Goal: Complete application form: Complete application form

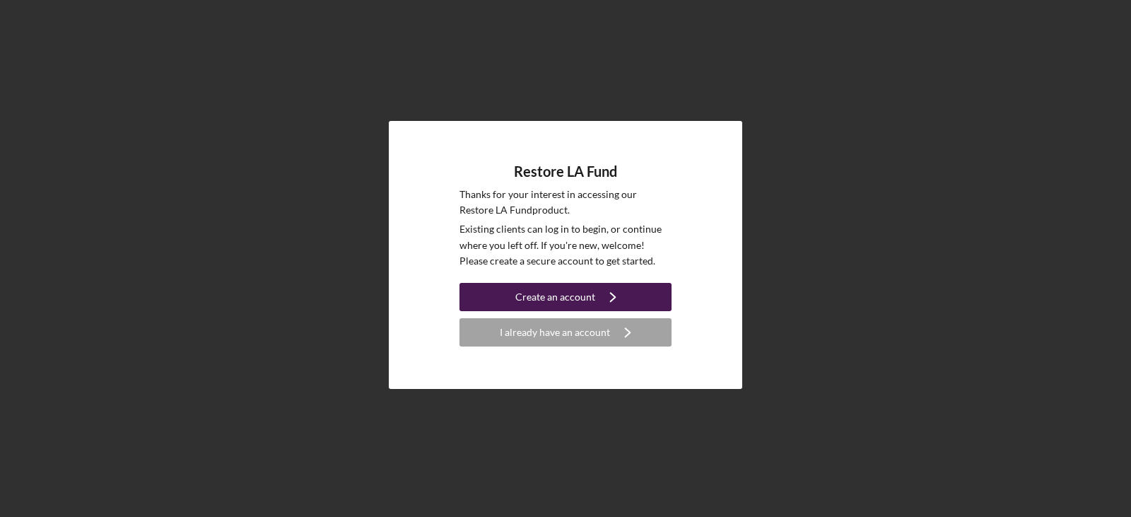
click at [560, 298] on div "Create an account" at bounding box center [555, 297] width 80 height 28
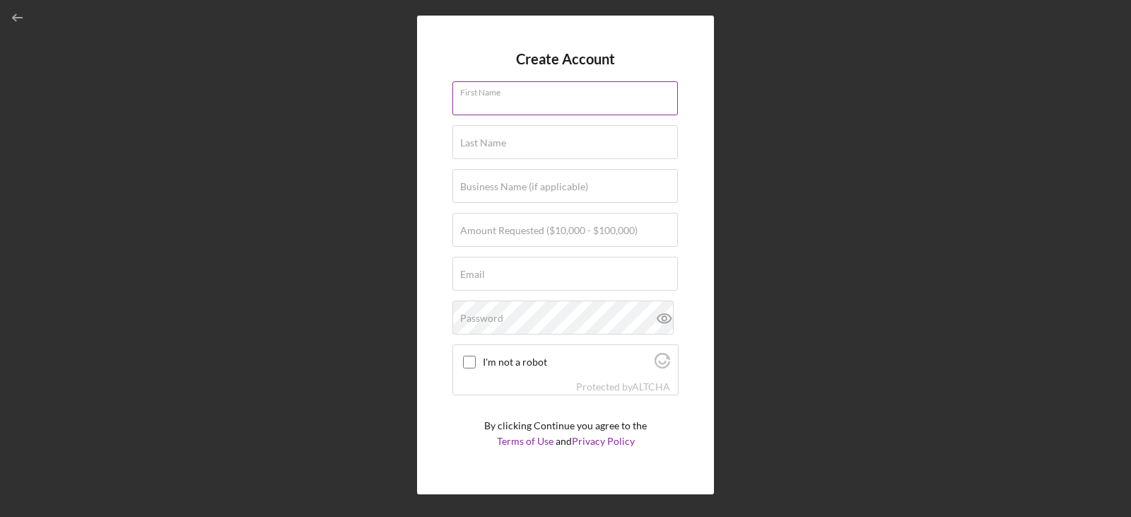
click at [514, 98] on input "First Name" at bounding box center [564, 98] width 225 height 34
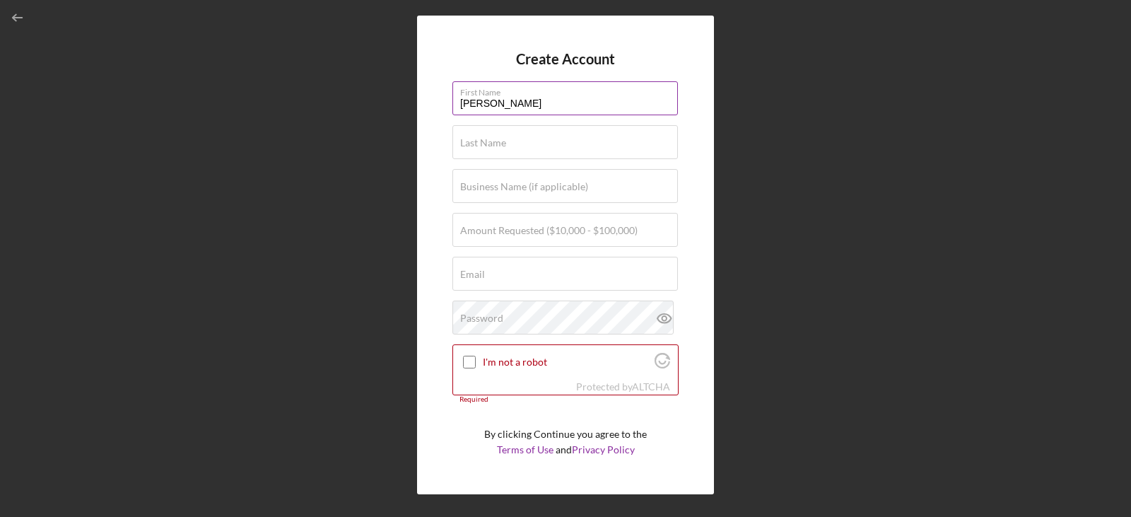
type input "[PERSON_NAME]"
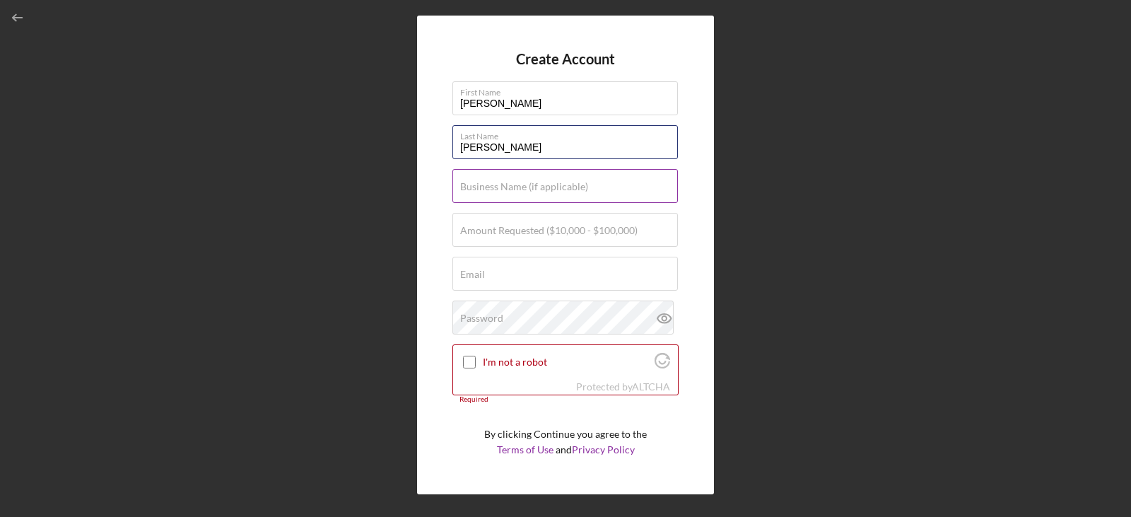
type input "[PERSON_NAME]"
click at [485, 189] on label "Business Name (if applicable)" at bounding box center [524, 186] width 128 height 11
click at [485, 189] on input "Business Name (if applicable)" at bounding box center [564, 186] width 225 height 34
type input "e"
type input "[PERSON_NAME] VEHICLE VERIFICATIONS"
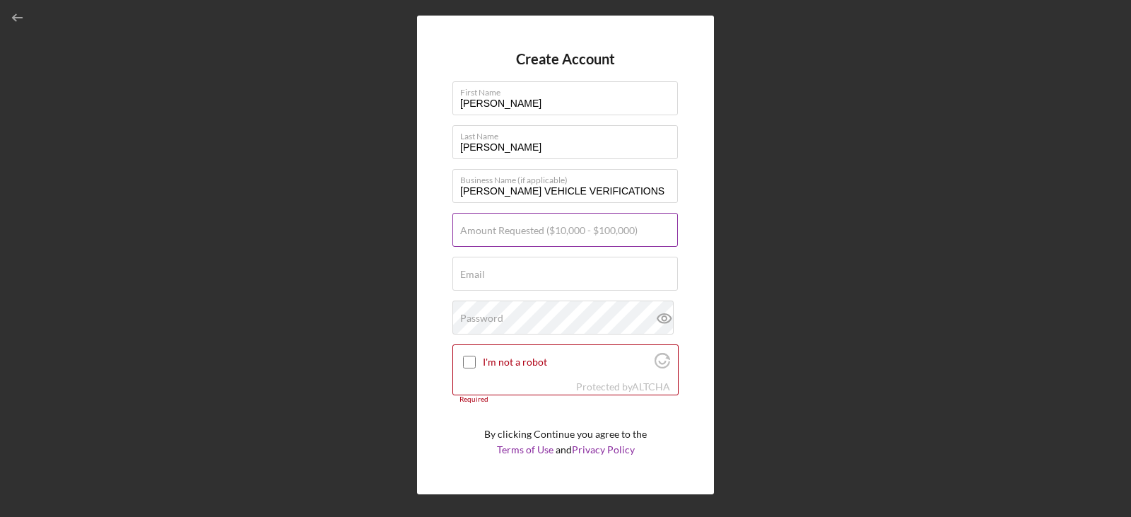
click at [492, 232] on label "Amount Requested ($10,000 - $100,000)" at bounding box center [548, 230] width 177 height 11
click at [492, 232] on input "Amount Requested ($10,000 - $100,000)" at bounding box center [564, 230] width 225 height 34
type input "$10,000"
click at [491, 281] on input "Email" at bounding box center [564, 274] width 225 height 34
type input "[EMAIL_ADDRESS][DOMAIN_NAME]"
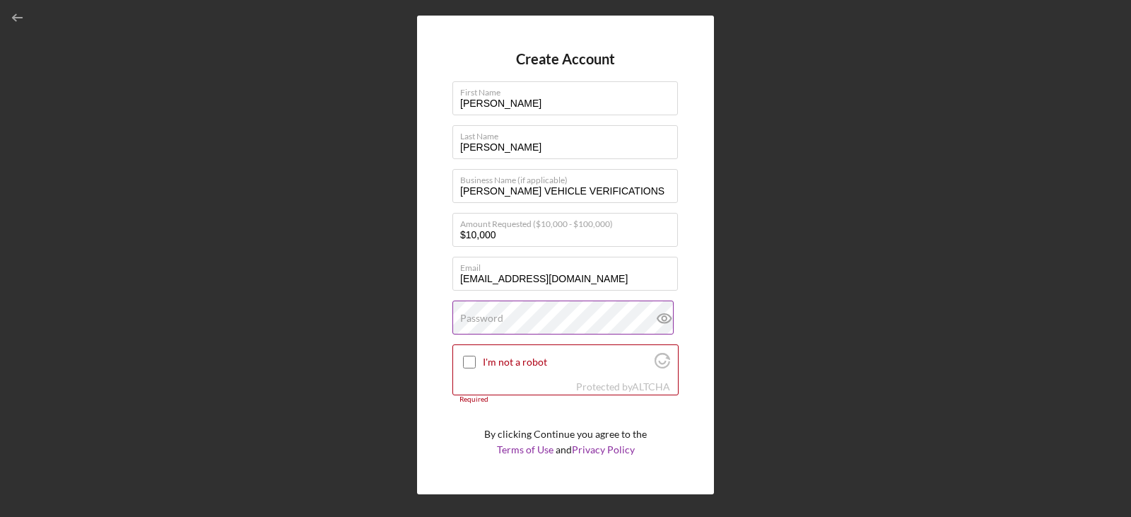
click at [502, 320] on label "Password" at bounding box center [481, 317] width 43 height 11
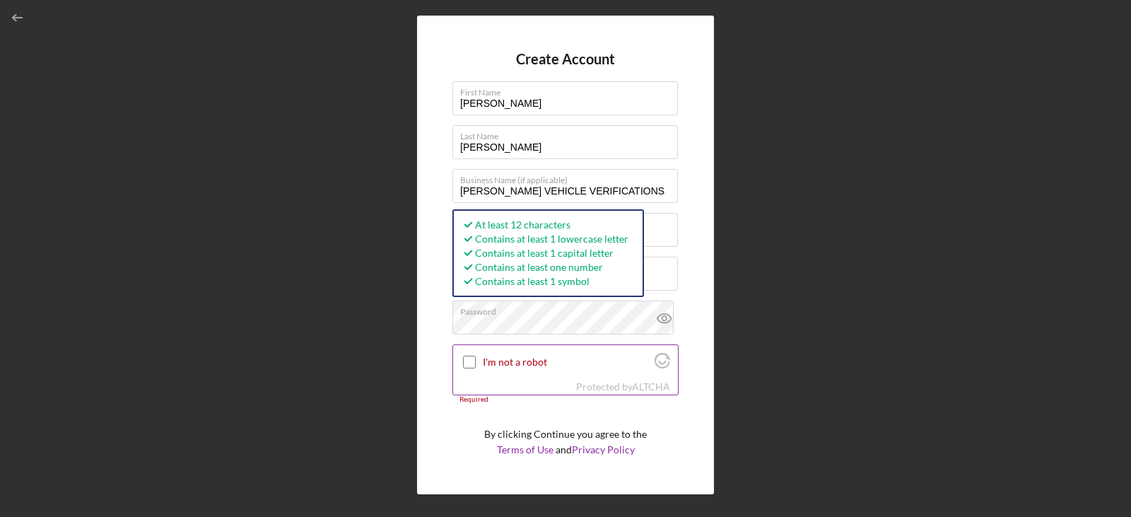
click at [473, 360] on input "I'm not a robot" at bounding box center [469, 361] width 13 height 13
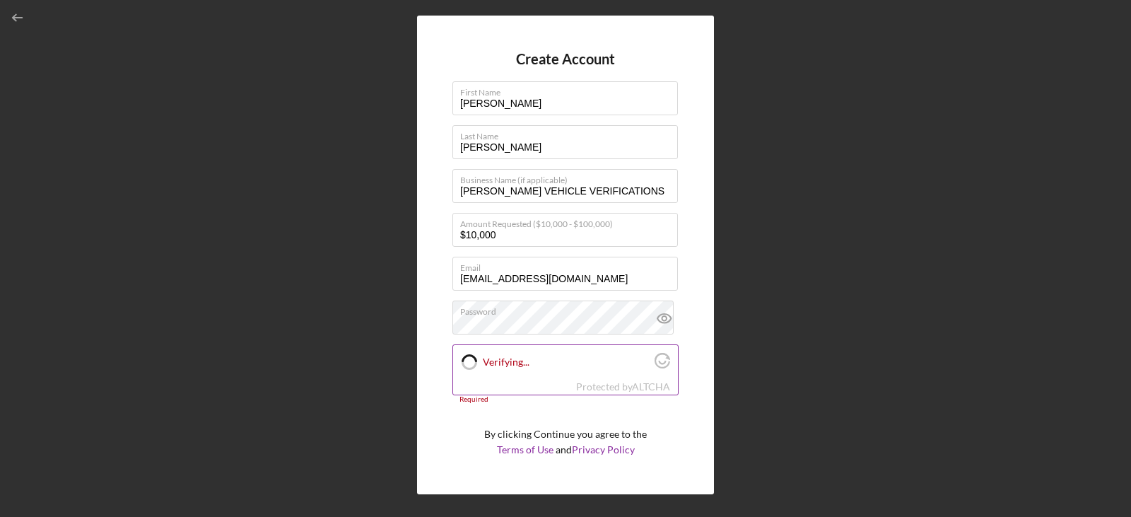
checkbox input "true"
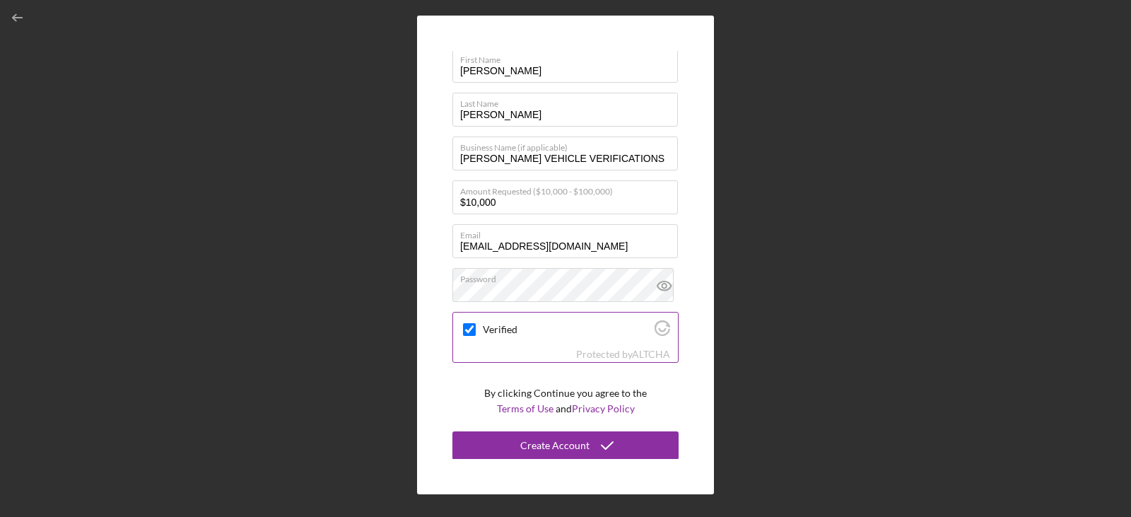
scroll to position [33, 0]
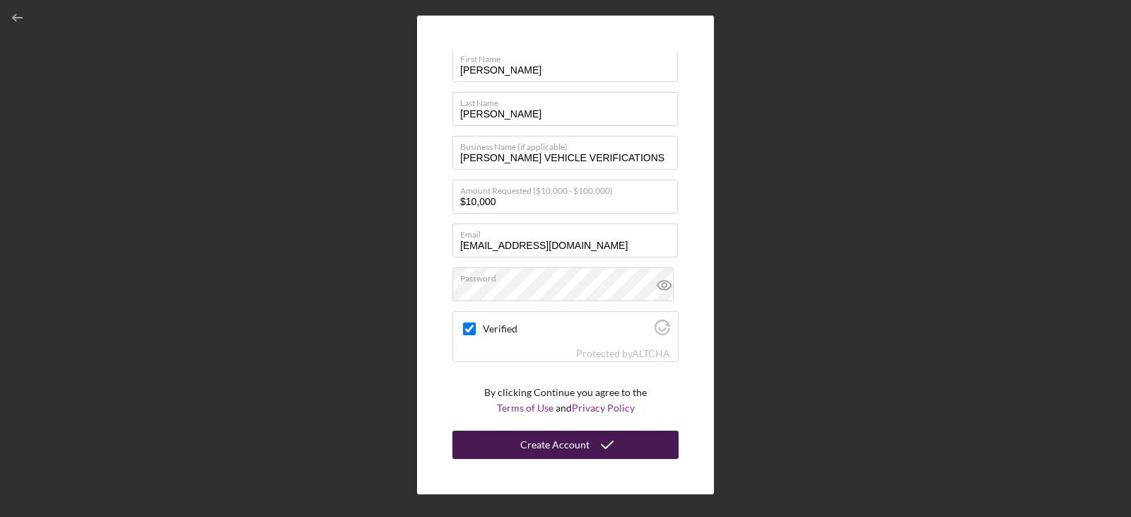
click at [566, 446] on div "Create Account" at bounding box center [554, 444] width 69 height 28
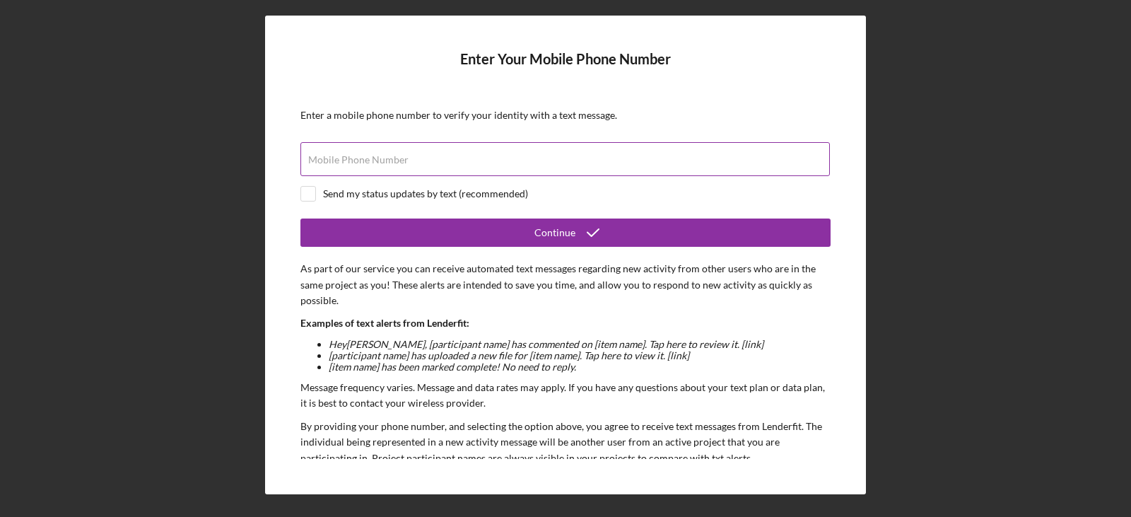
click at [380, 157] on label "Mobile Phone Number" at bounding box center [358, 159] width 100 height 11
click at [380, 157] on input "Mobile Phone Number" at bounding box center [564, 159] width 529 height 34
type input "[PHONE_NUMBER]"
click at [299, 192] on div "Enter Your Mobile Phone Number Enter a mobile phone number to verify your ident…" at bounding box center [565, 255] width 601 height 478
click at [315, 196] on div at bounding box center [308, 194] width 16 height 16
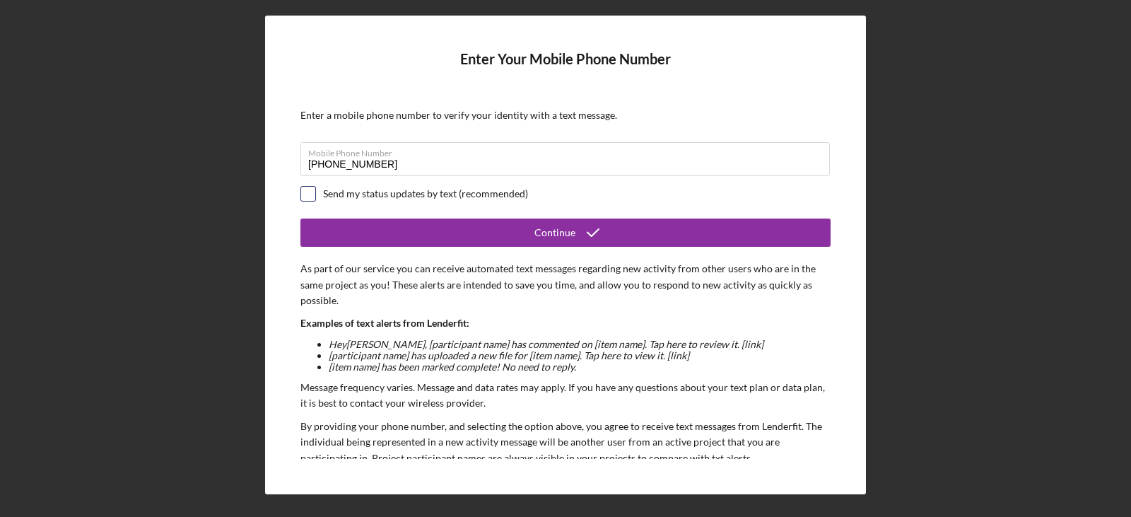
checkbox input "true"
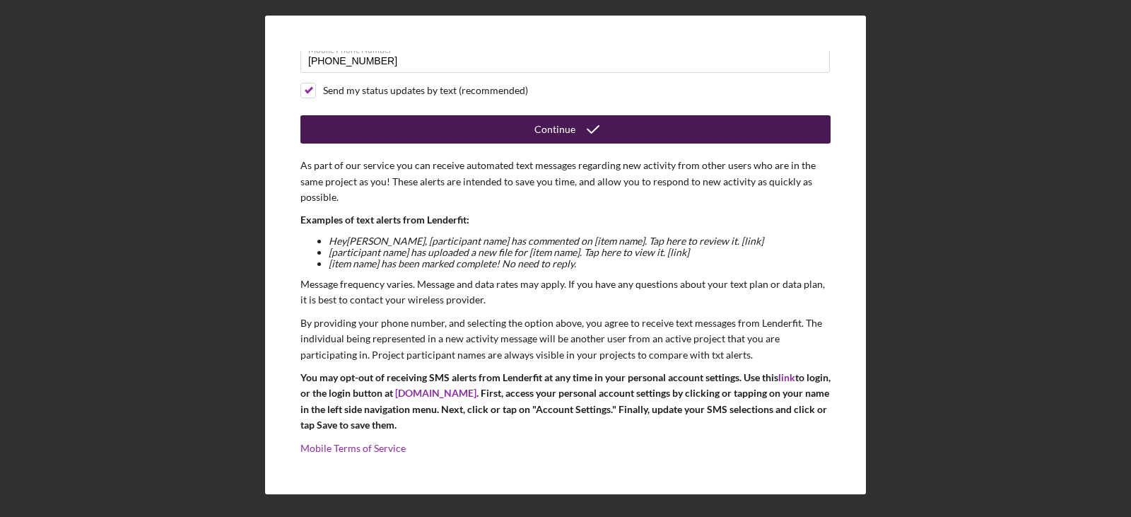
scroll to position [107, 0]
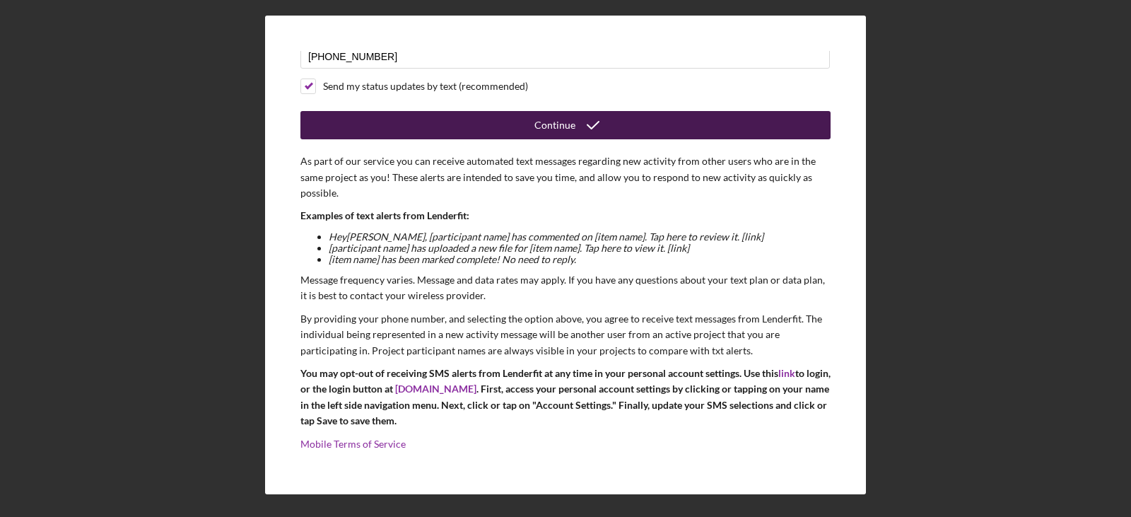
click at [569, 130] on div "Continue" at bounding box center [554, 125] width 41 height 28
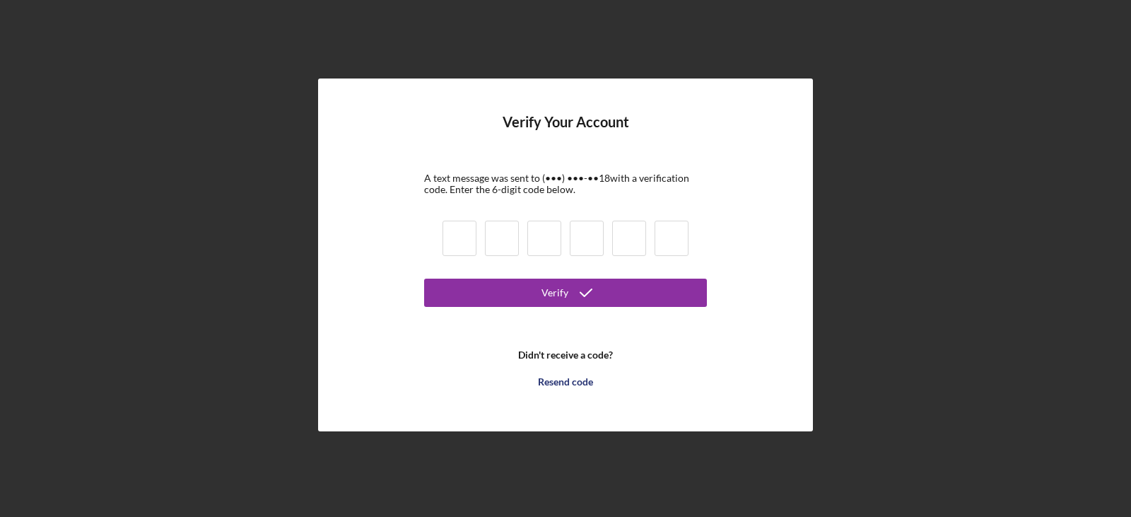
click at [461, 240] on input at bounding box center [459, 237] width 34 height 35
type input "4"
type input "2"
type input "9"
type input "8"
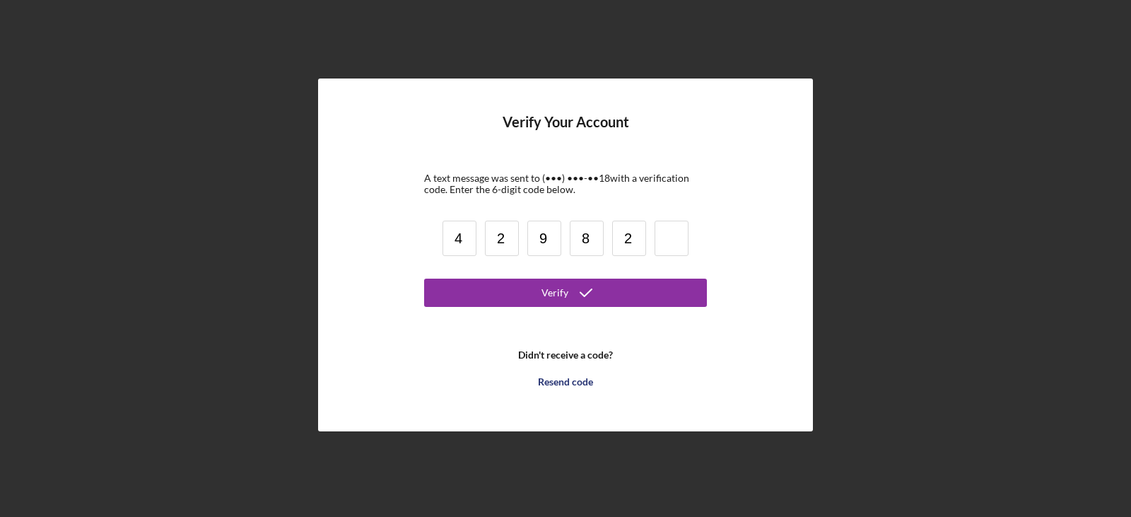
type input "2"
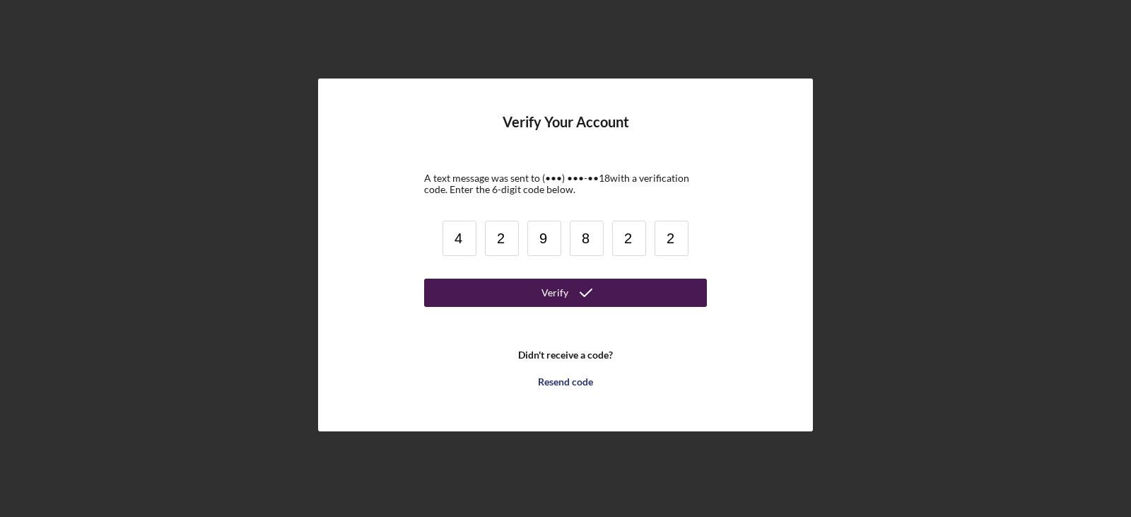
type input "2"
click at [536, 283] on button "Verify" at bounding box center [565, 292] width 283 height 28
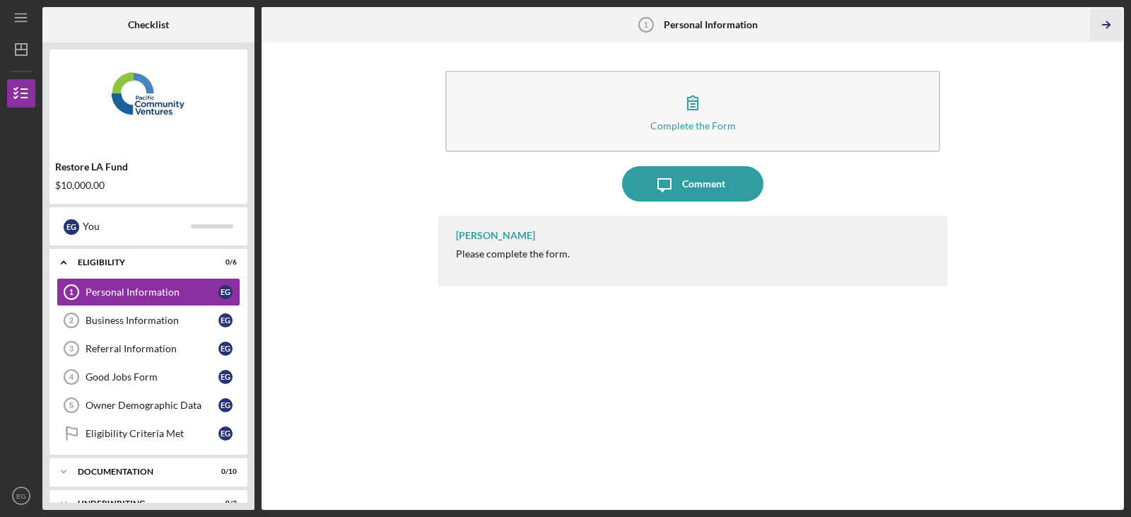
click at [1105, 23] on icon "Icon/Table Pagination Arrow" at bounding box center [1106, 25] width 32 height 32
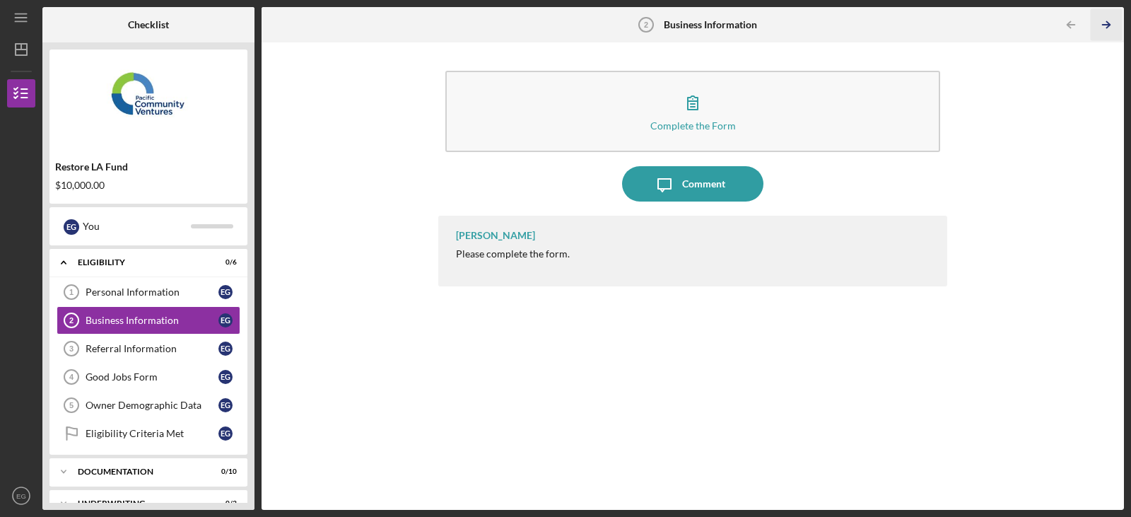
click at [1105, 23] on icon "Icon/Table Pagination Arrow" at bounding box center [1106, 25] width 32 height 32
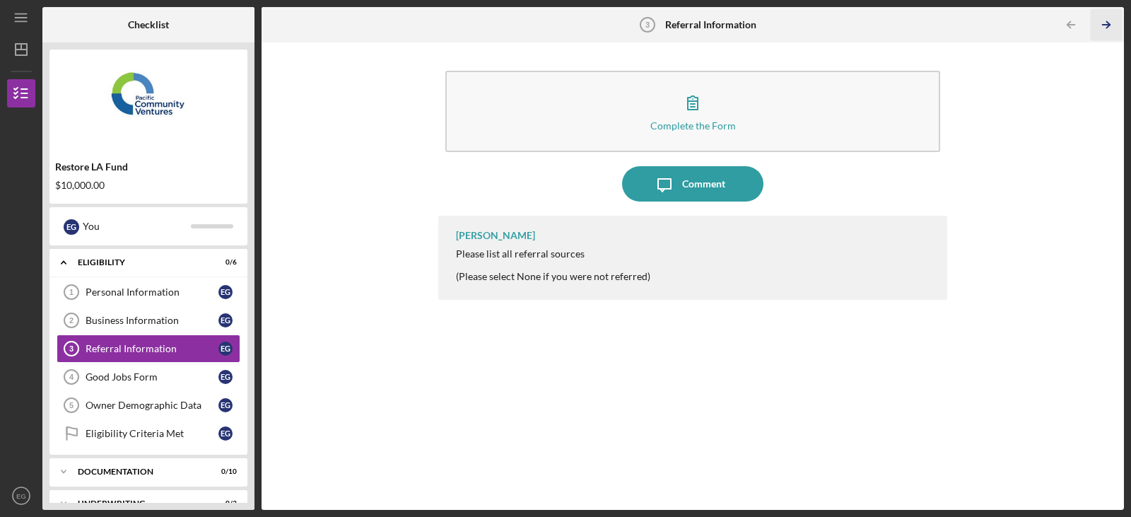
click at [1105, 23] on icon "Icon/Table Pagination Arrow" at bounding box center [1106, 25] width 32 height 32
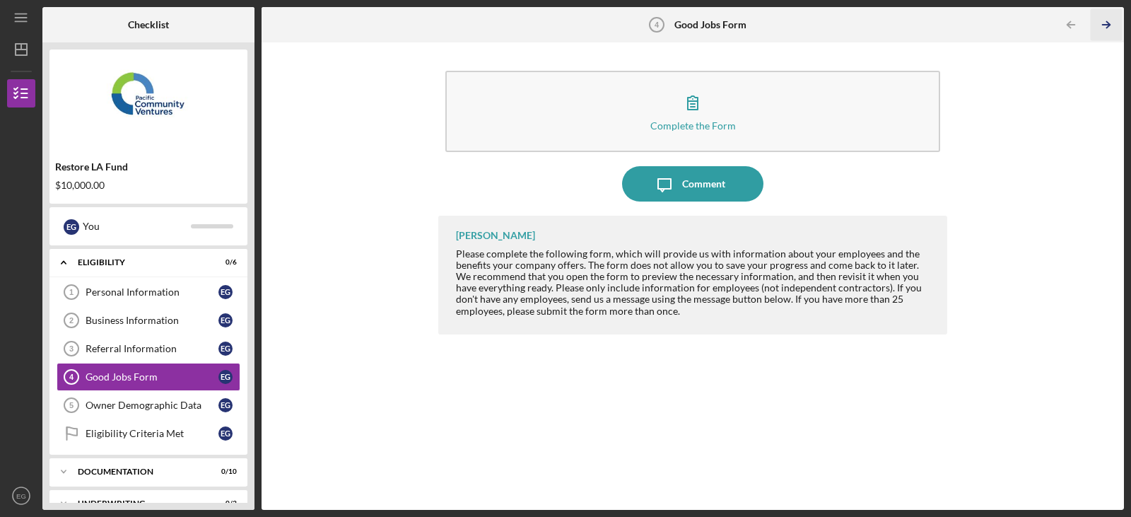
click at [1105, 23] on icon "Icon/Table Pagination Arrow" at bounding box center [1106, 25] width 32 height 32
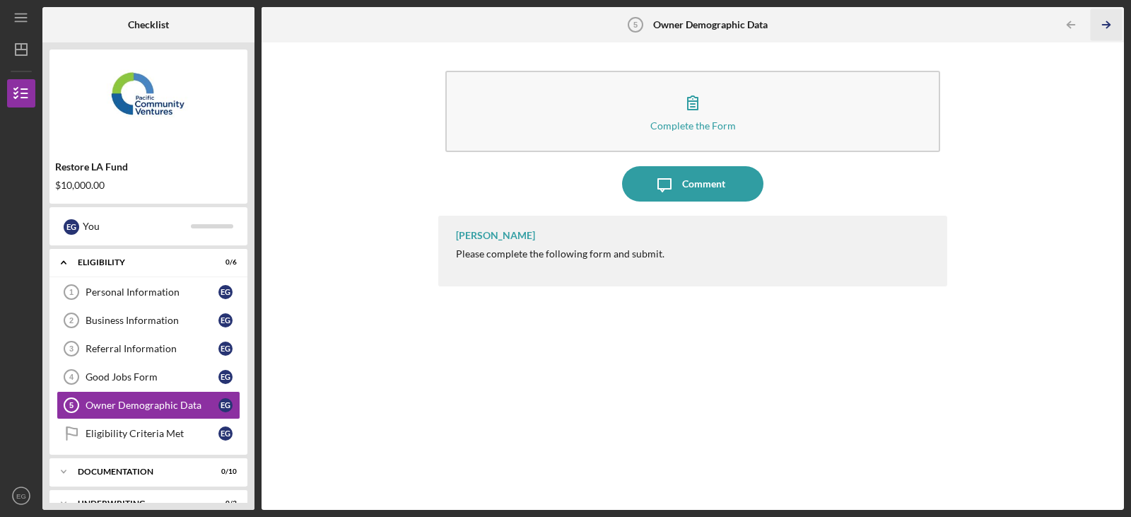
click at [1105, 23] on icon "Icon/Table Pagination Arrow" at bounding box center [1106, 25] width 32 height 32
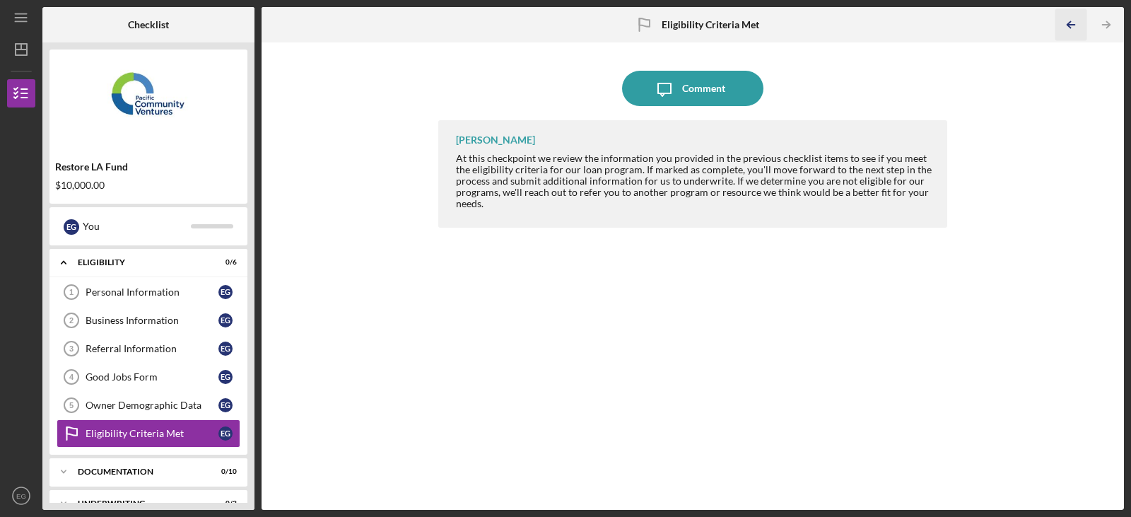
click at [1079, 25] on icon "Icon/Table Pagination Arrow" at bounding box center [1071, 25] width 32 height 32
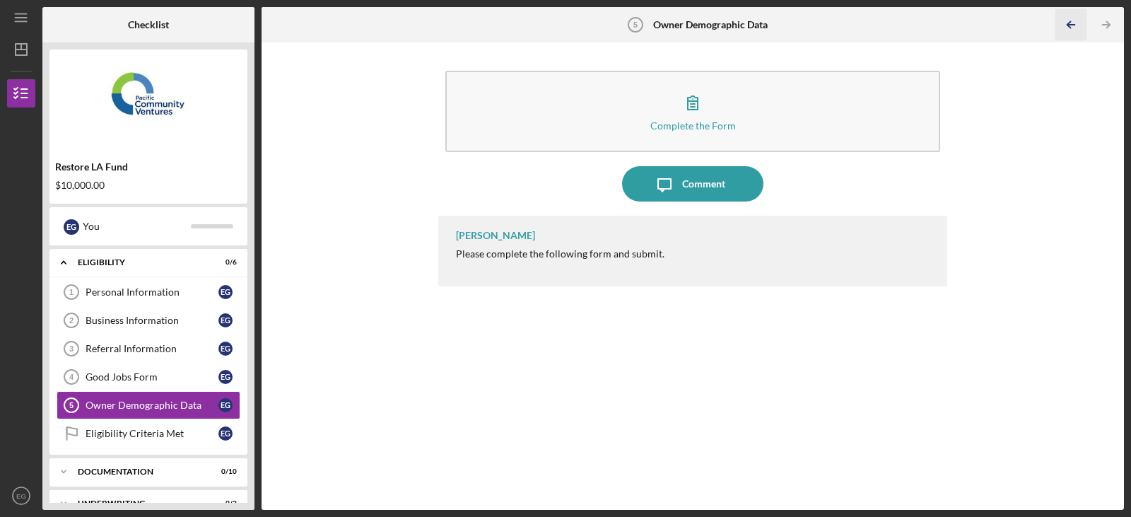
click at [1079, 25] on icon "Icon/Table Pagination Arrow" at bounding box center [1071, 25] width 32 height 32
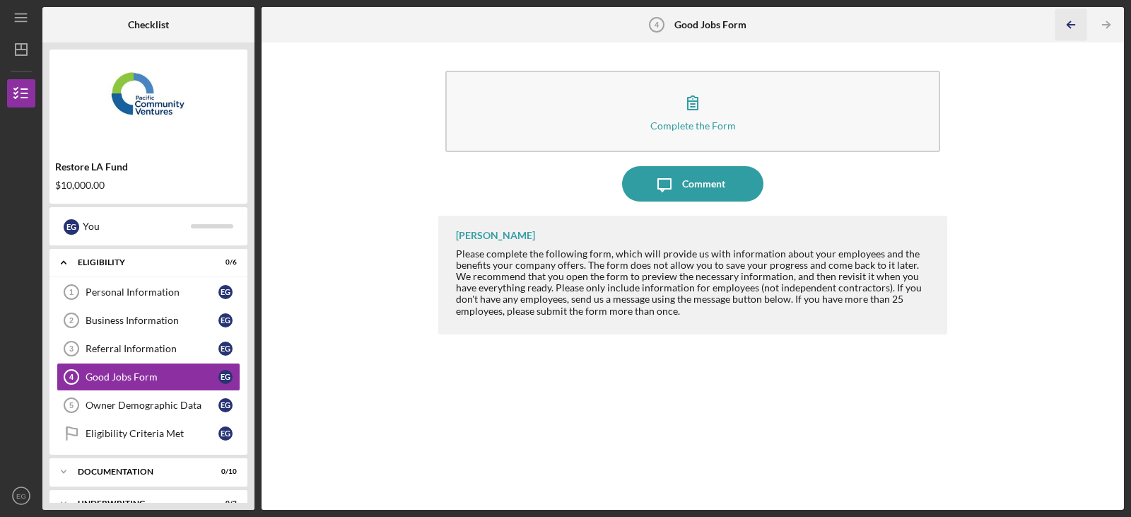
click at [1079, 25] on icon "Icon/Table Pagination Arrow" at bounding box center [1071, 25] width 32 height 32
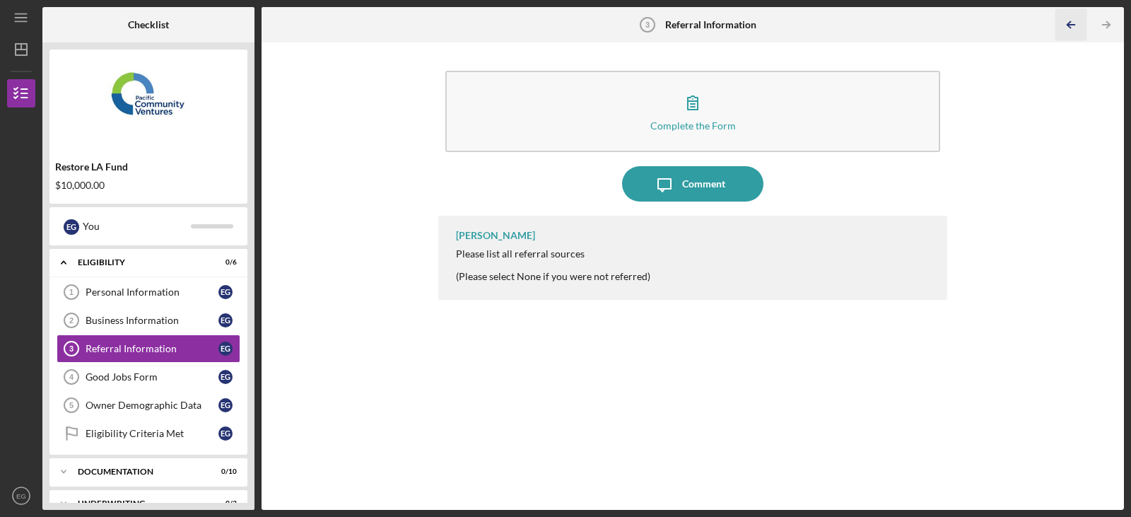
click at [1079, 25] on icon "Icon/Table Pagination Arrow" at bounding box center [1071, 25] width 32 height 32
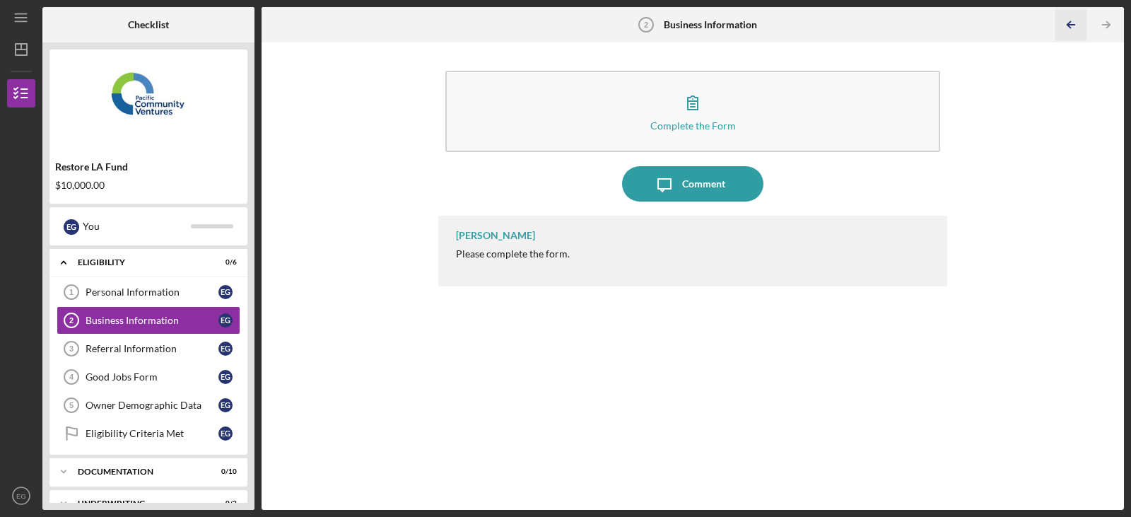
click at [1079, 25] on icon "Icon/Table Pagination Arrow" at bounding box center [1071, 25] width 32 height 32
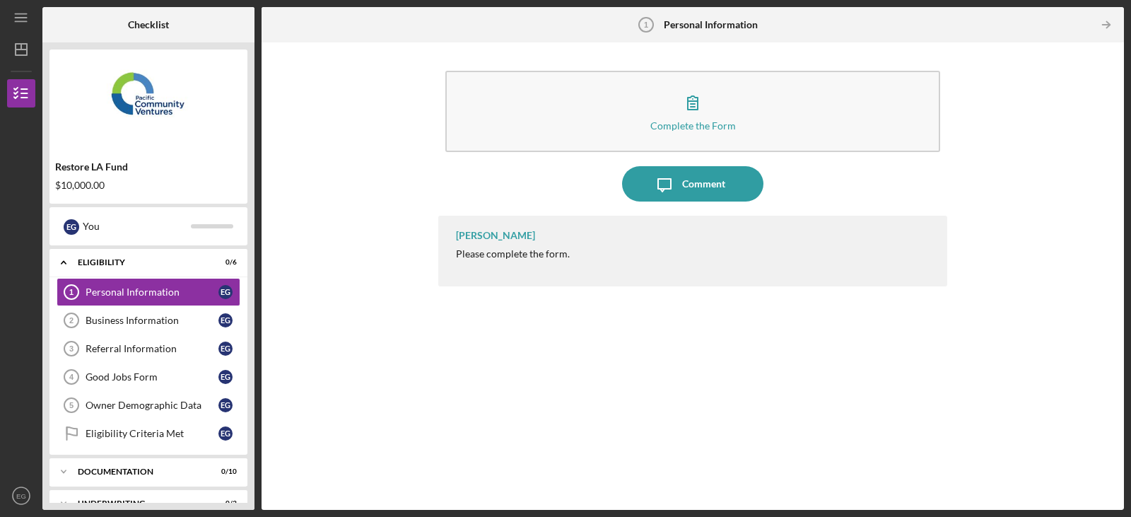
click at [1079, 25] on div at bounding box center [1074, 25] width 28 height 28
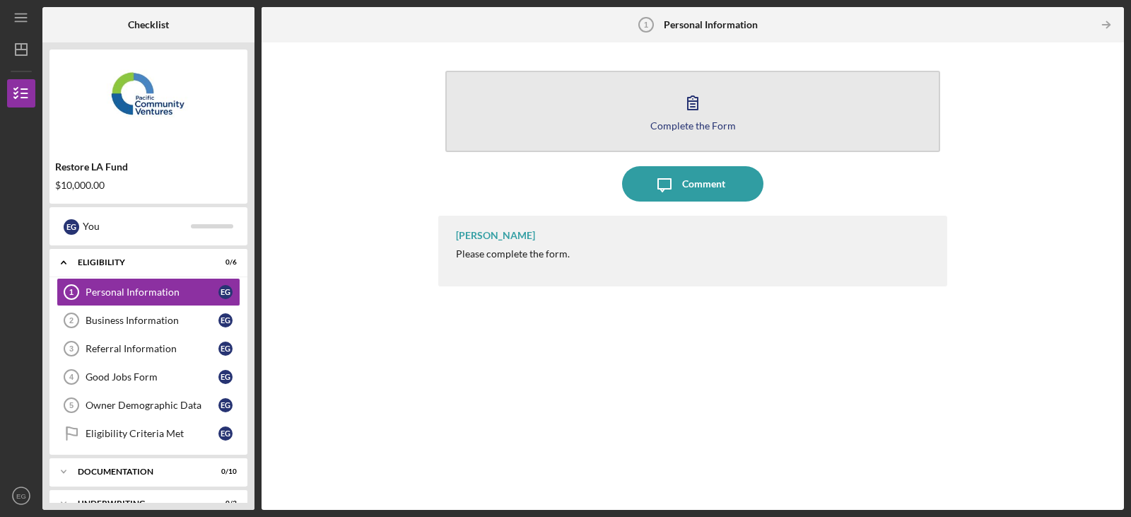
click at [693, 114] on icon "button" at bounding box center [692, 102] width 35 height 35
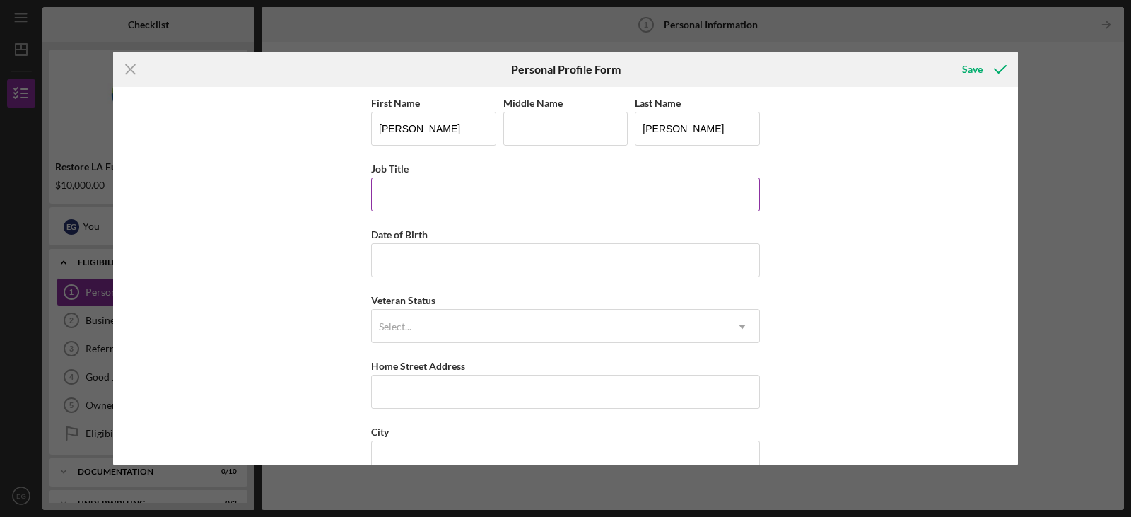
click at [420, 190] on input "Job Title" at bounding box center [565, 194] width 389 height 34
type input "VEHICLE VERIFIER"
click at [437, 261] on input "Date of Birth" at bounding box center [565, 260] width 389 height 34
type input "[DATE]"
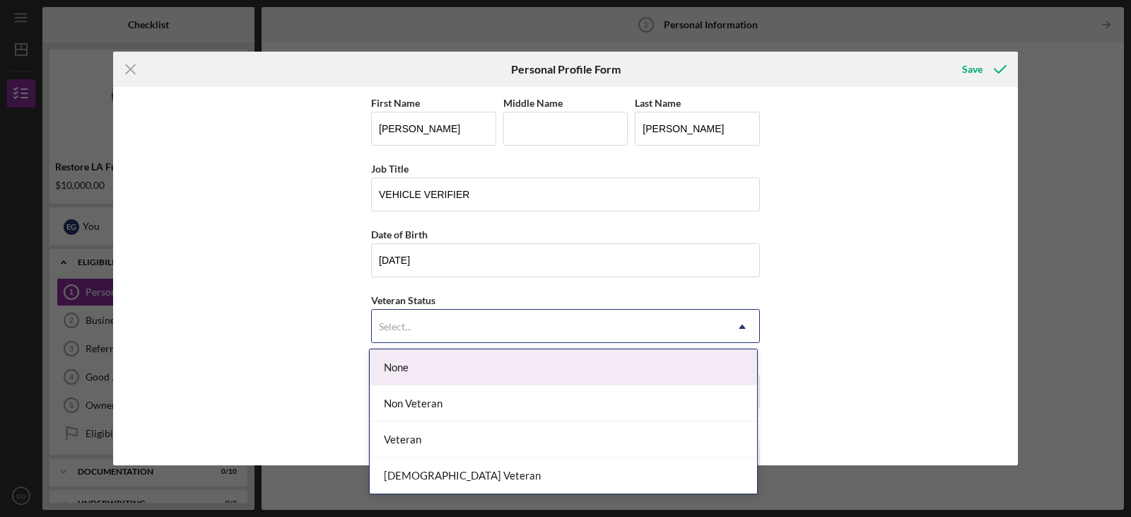
click at [400, 328] on div "Select..." at bounding box center [395, 326] width 33 height 11
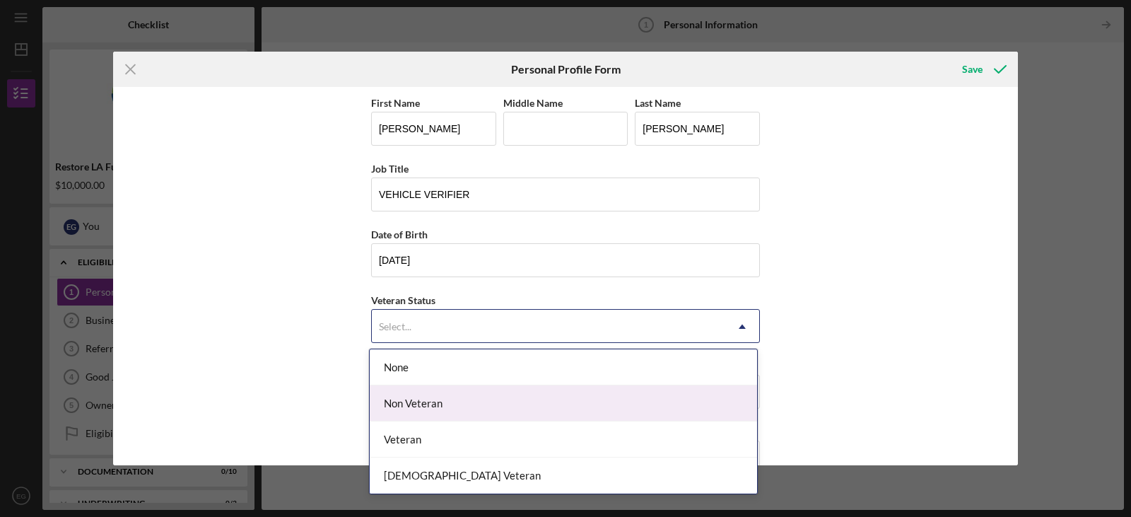
click at [412, 405] on div "Non Veteran" at bounding box center [563, 403] width 387 height 36
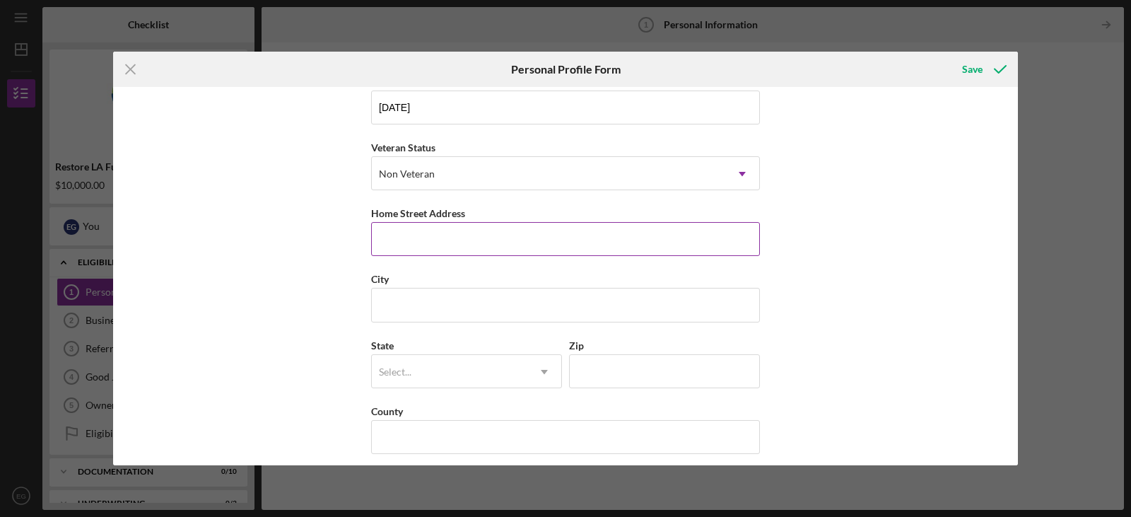
scroll to position [163, 0]
click at [424, 226] on input "Home Street Address" at bounding box center [565, 229] width 389 height 34
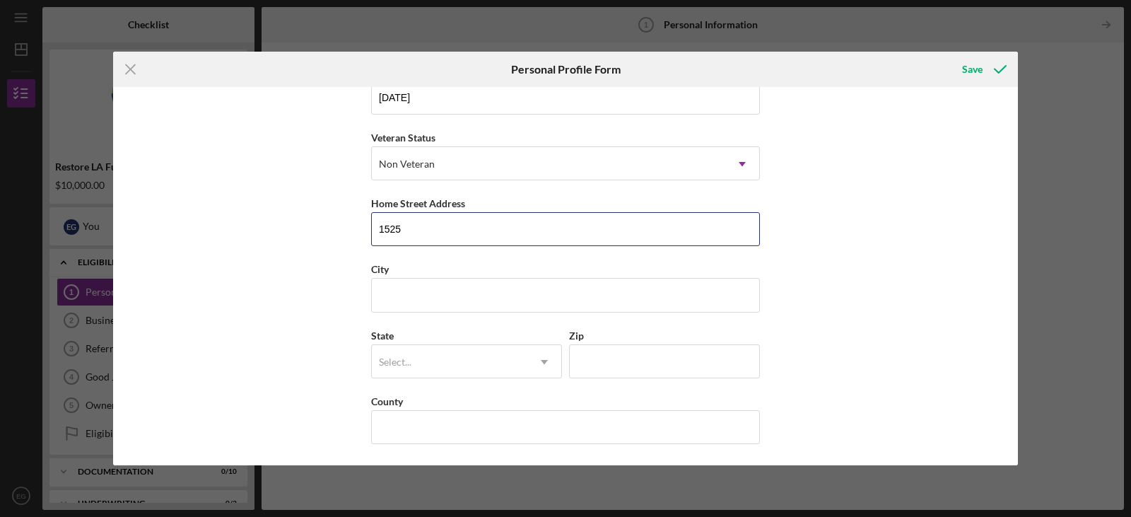
type input "[STREET_ADDRESS][PERSON_NAME]"
type input "[GEOGRAPHIC_DATA]"
type input "CA"
type input "90063"
type input "[GEOGRAPHIC_DATA]"
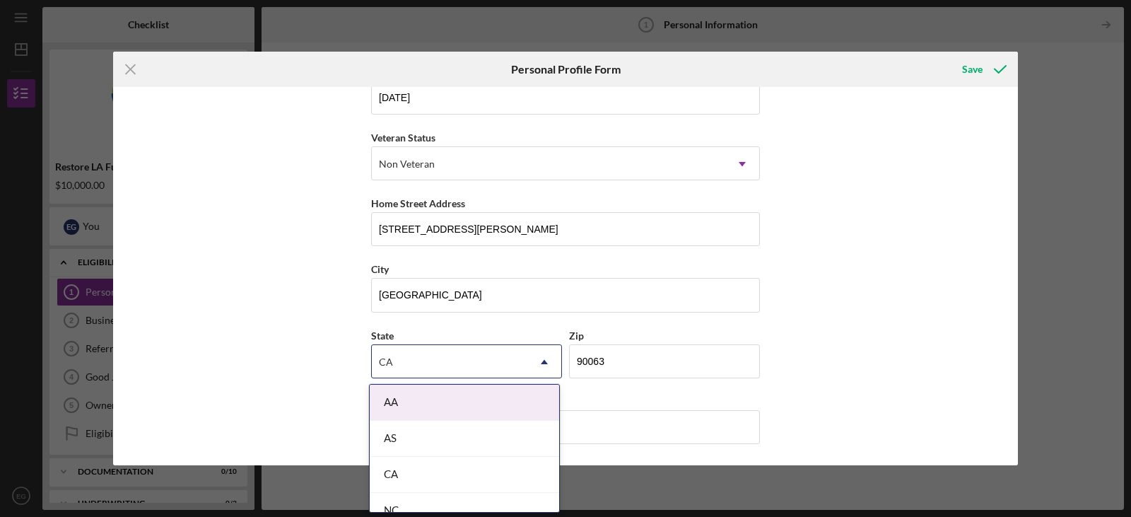
click at [541, 331] on div "State [US_STATE] Icon/Dropdown Arrow" at bounding box center [466, 352] width 191 height 52
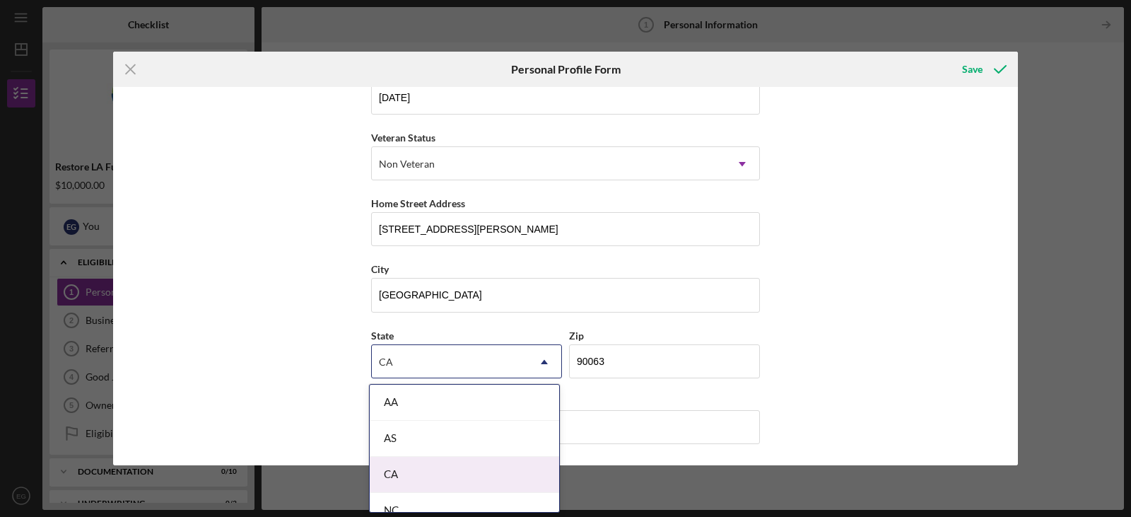
click at [392, 473] on div "CA" at bounding box center [464, 475] width 189 height 36
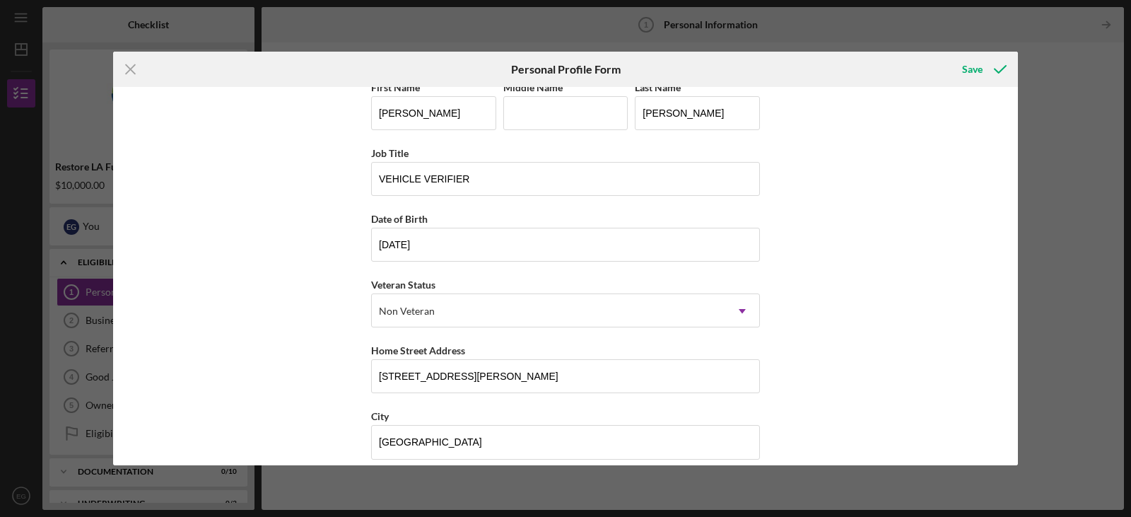
scroll to position [0, 0]
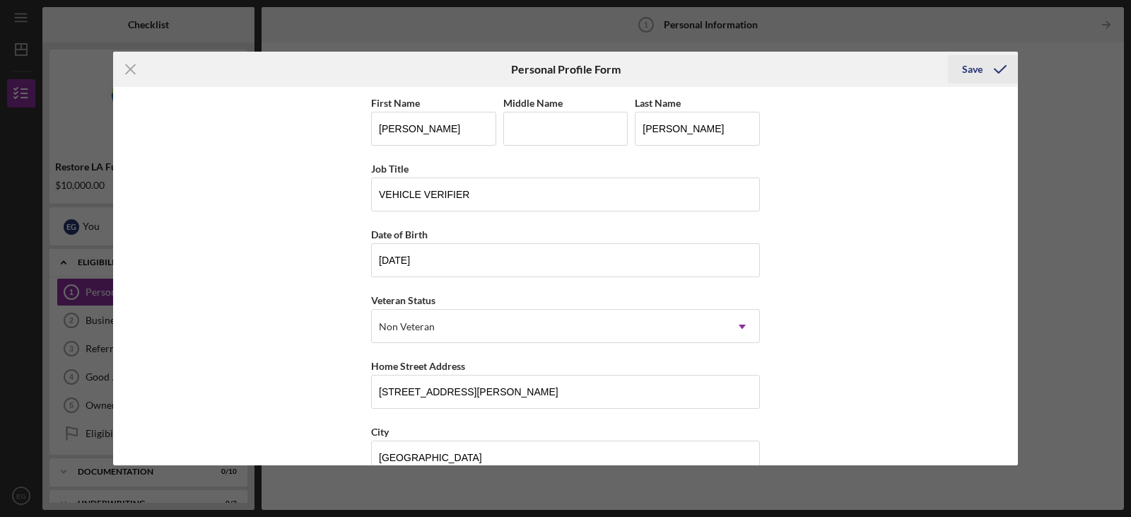
click at [972, 65] on div "Save" at bounding box center [972, 69] width 20 height 28
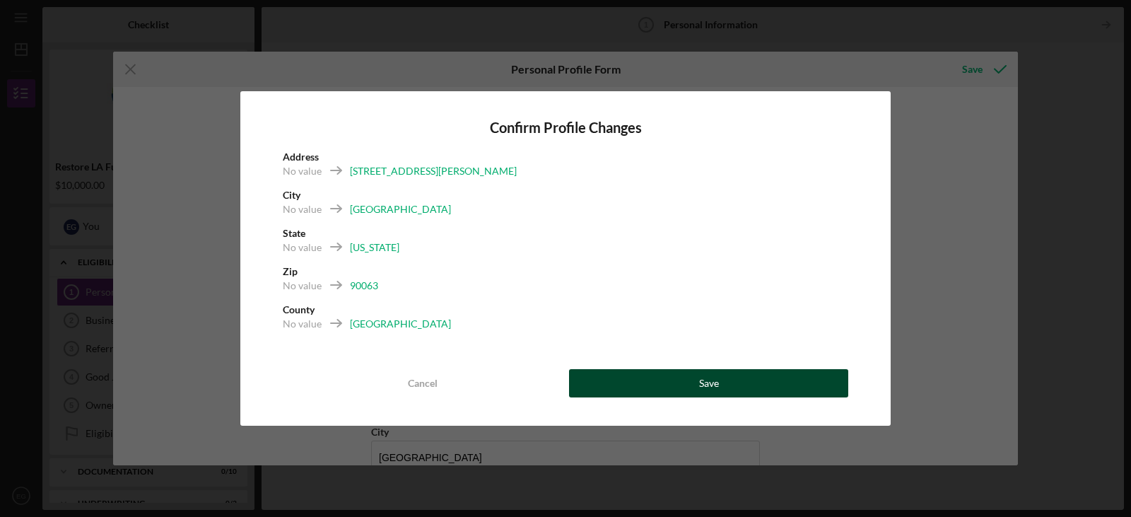
click at [745, 376] on button "Save" at bounding box center [708, 383] width 279 height 28
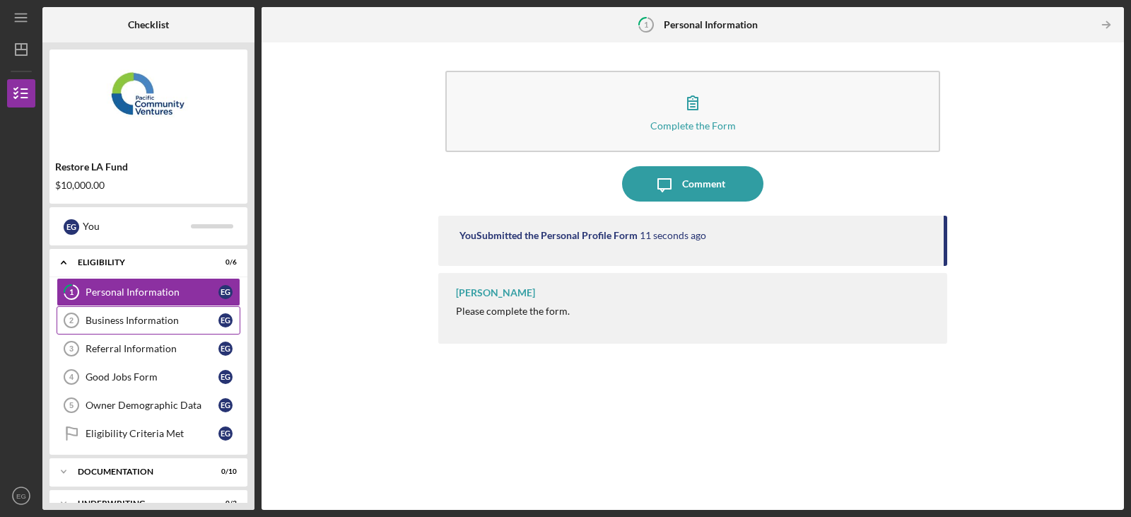
click at [129, 320] on div "Business Information" at bounding box center [152, 319] width 133 height 11
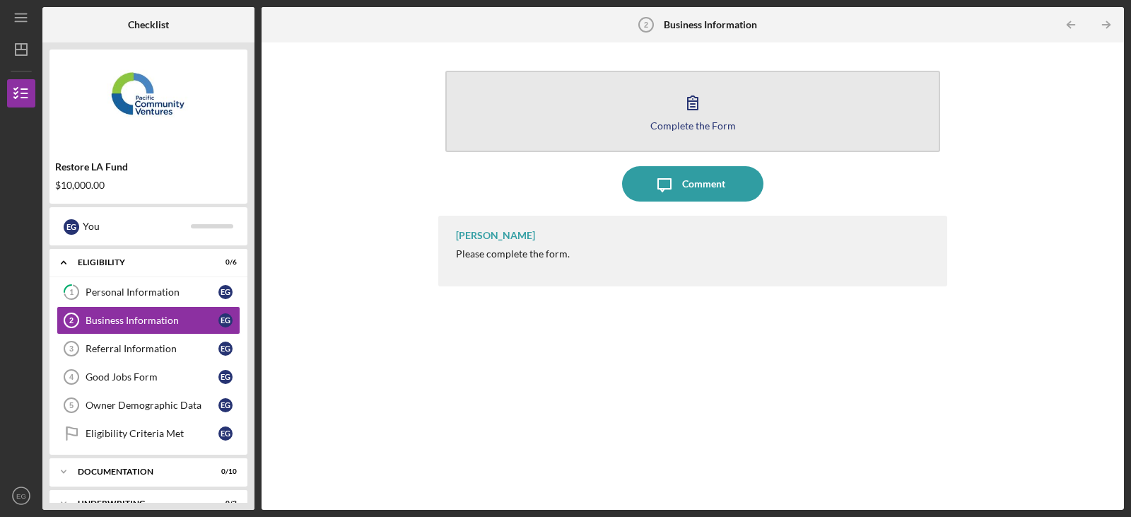
click at [695, 106] on icon "button" at bounding box center [692, 102] width 35 height 35
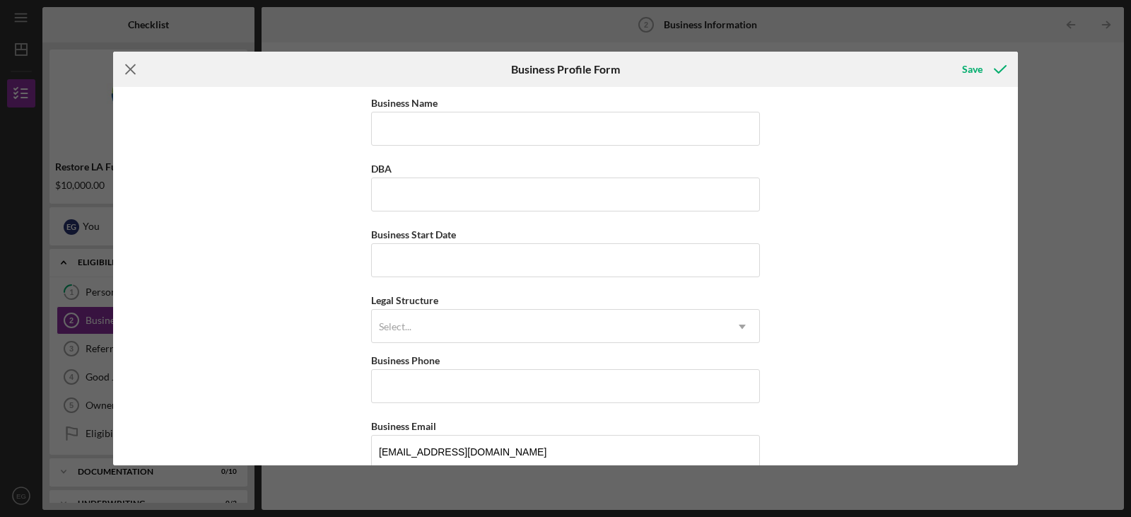
click at [129, 69] on icon "Icon/Menu Close" at bounding box center [130, 69] width 35 height 35
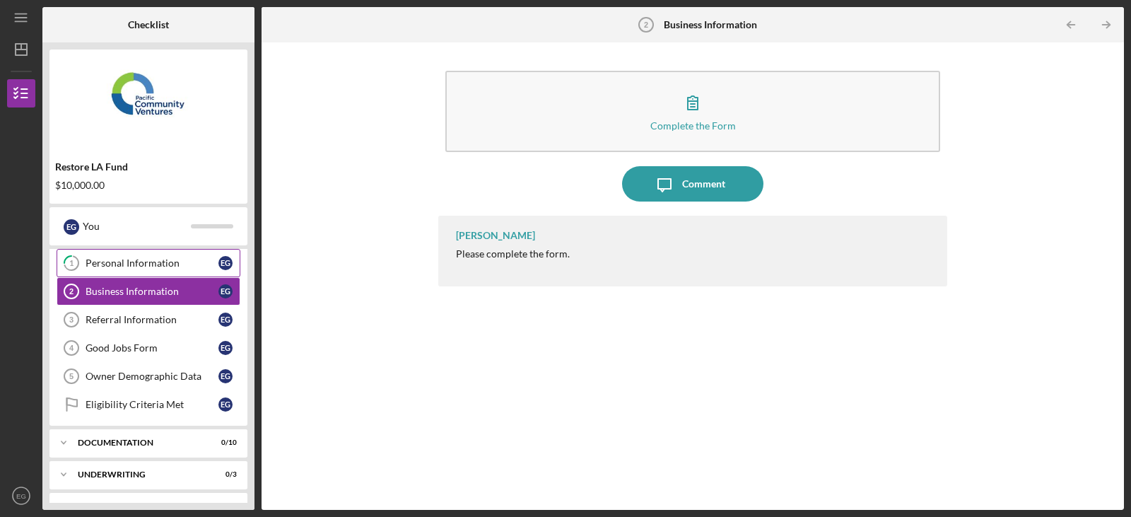
scroll to position [54, 0]
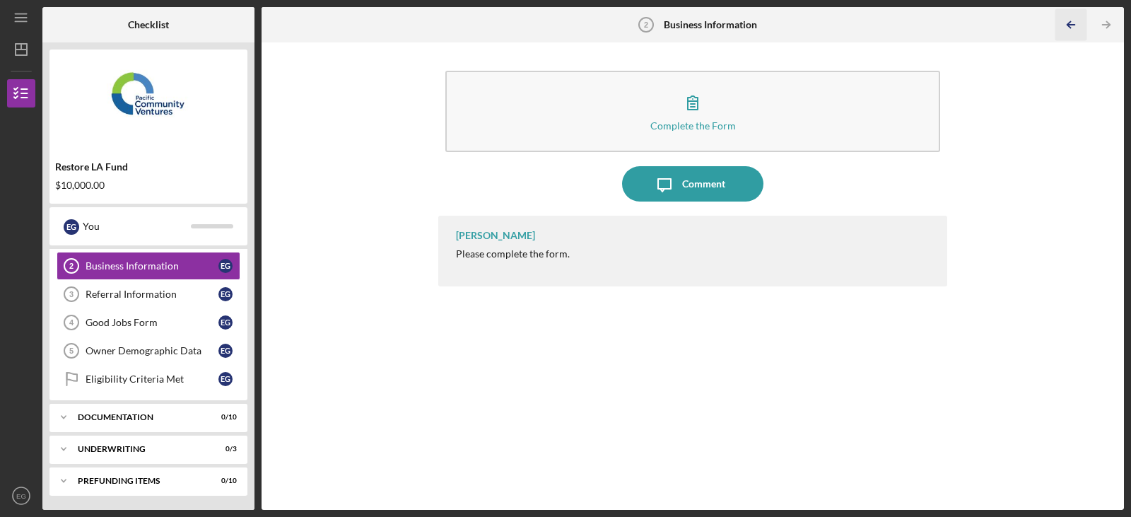
click at [1078, 24] on icon "Icon/Table Pagination Arrow" at bounding box center [1071, 25] width 32 height 32
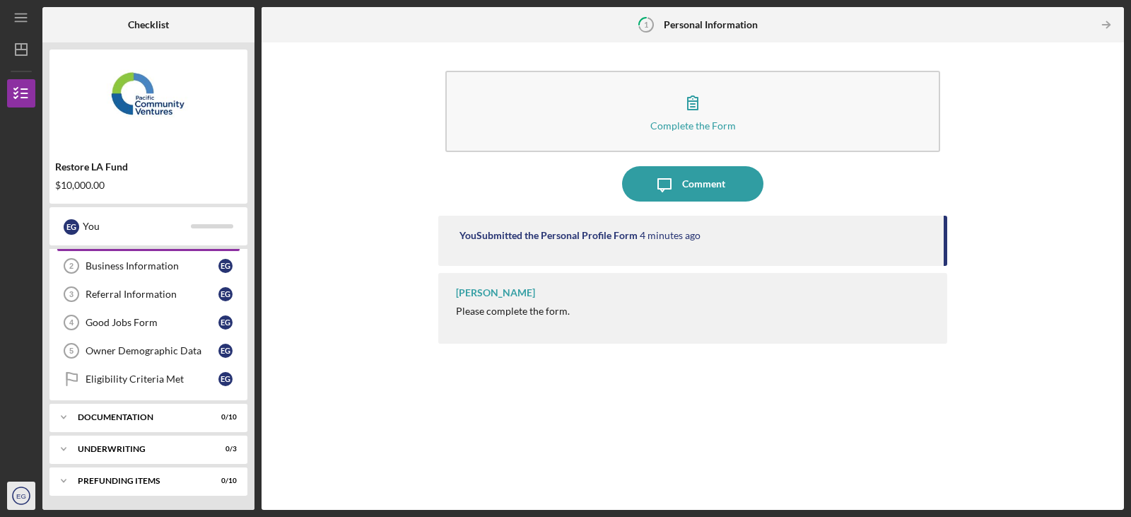
click at [18, 493] on text "EG" at bounding box center [21, 496] width 10 height 8
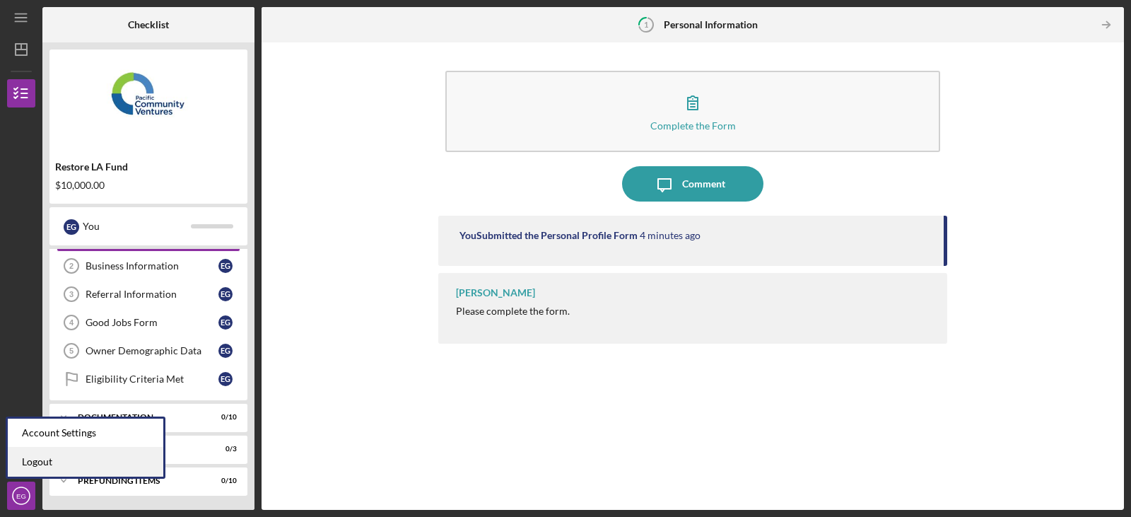
click at [46, 464] on link "Logout" at bounding box center [85, 461] width 155 height 29
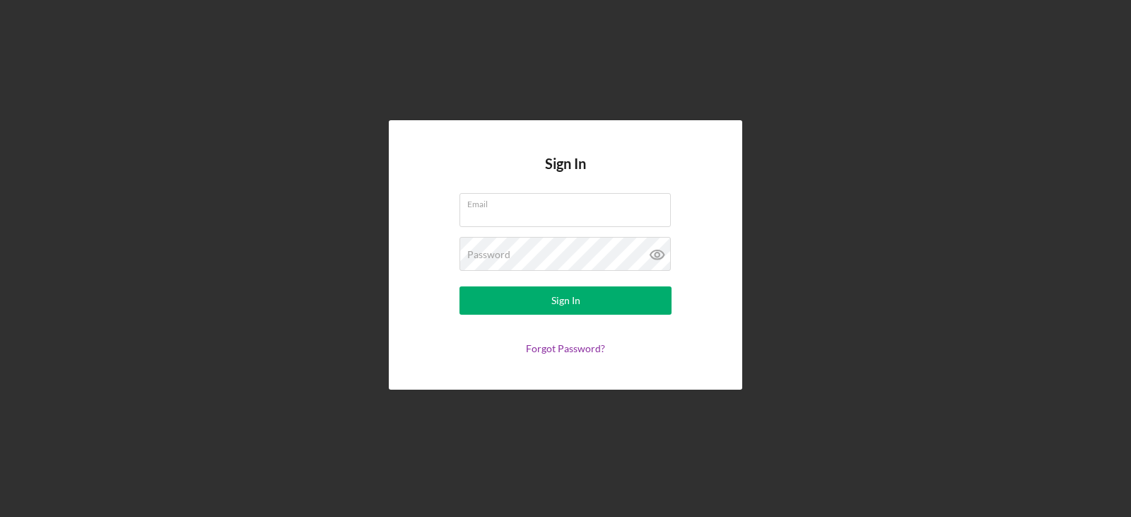
type input "[EMAIL_ADDRESS][DOMAIN_NAME]"
